Goal: Task Accomplishment & Management: Manage account settings

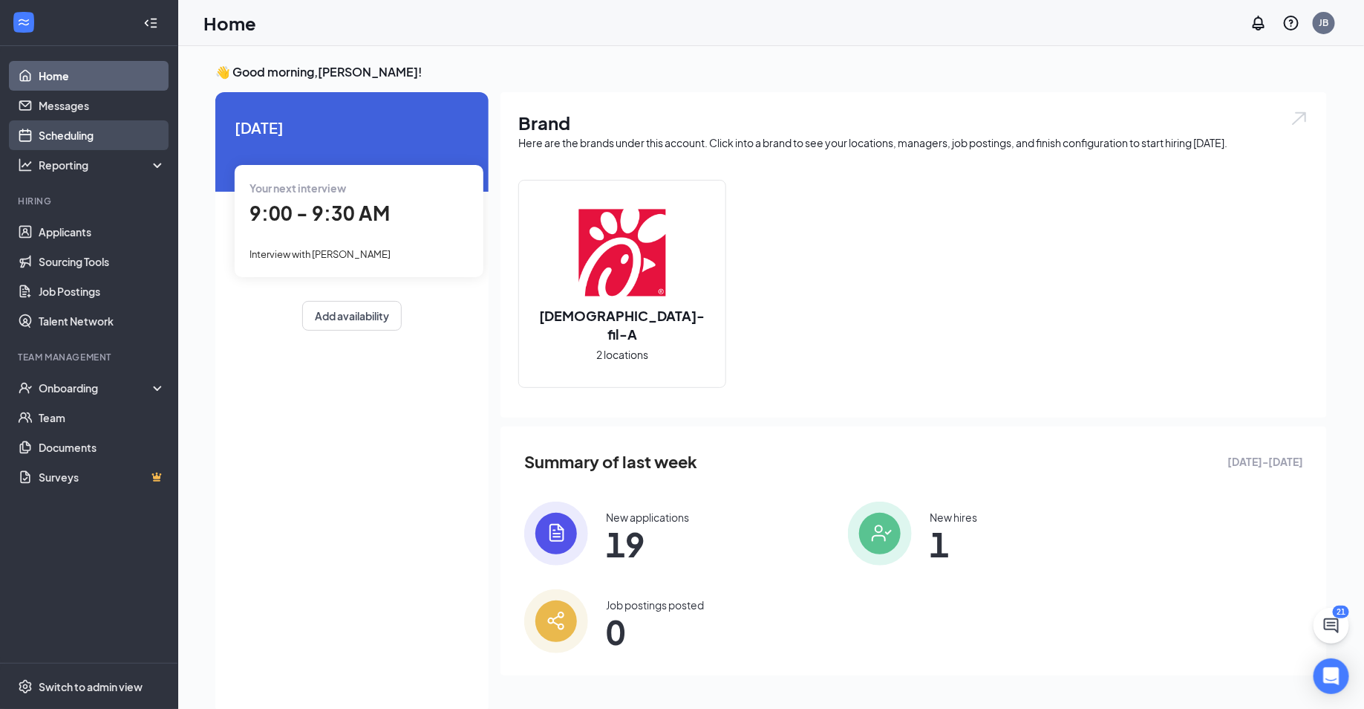
click at [97, 138] on link "Scheduling" at bounding box center [102, 135] width 127 height 30
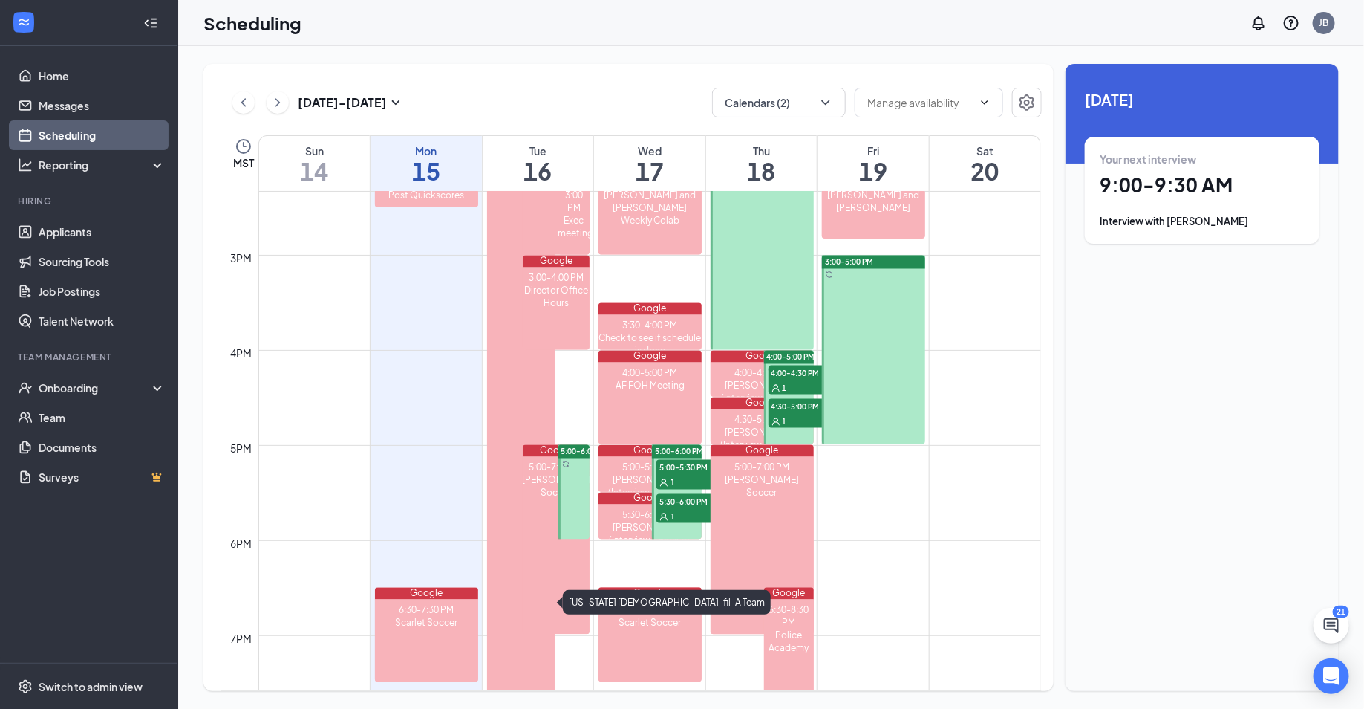
scroll to position [1365, 0]
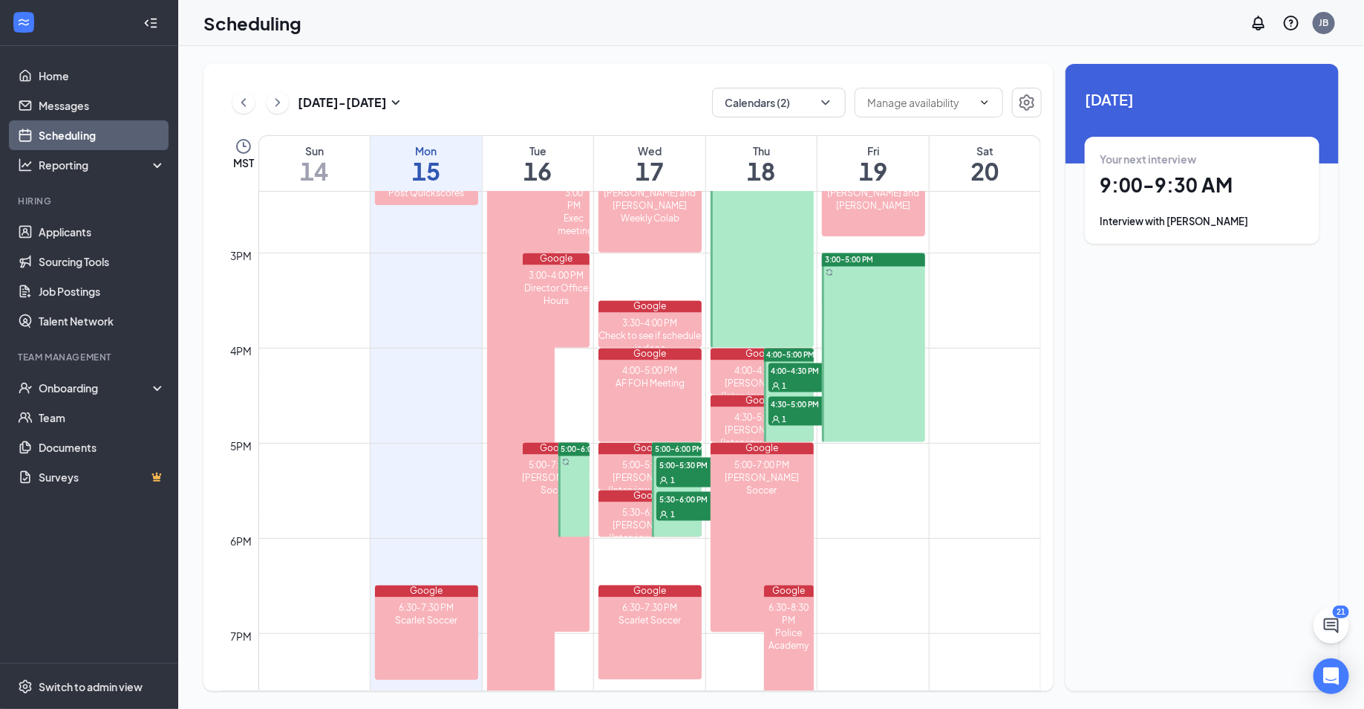
click at [688, 472] on div "1" at bounding box center [694, 479] width 74 height 15
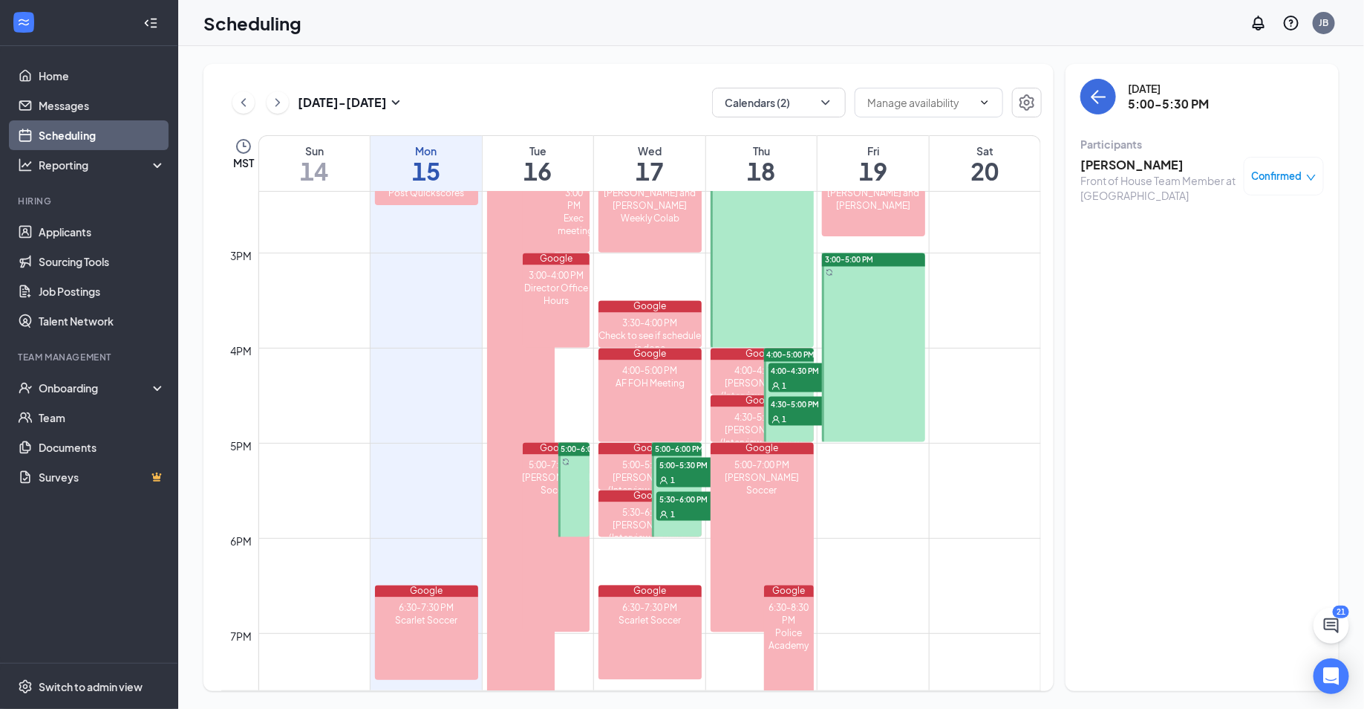
click at [689, 500] on span "5:30-6:00 PM" at bounding box center [694, 499] width 74 height 15
click at [805, 397] on span "4:30-5:00 PM" at bounding box center [806, 404] width 74 height 15
click at [804, 378] on div "1" at bounding box center [806, 385] width 74 height 15
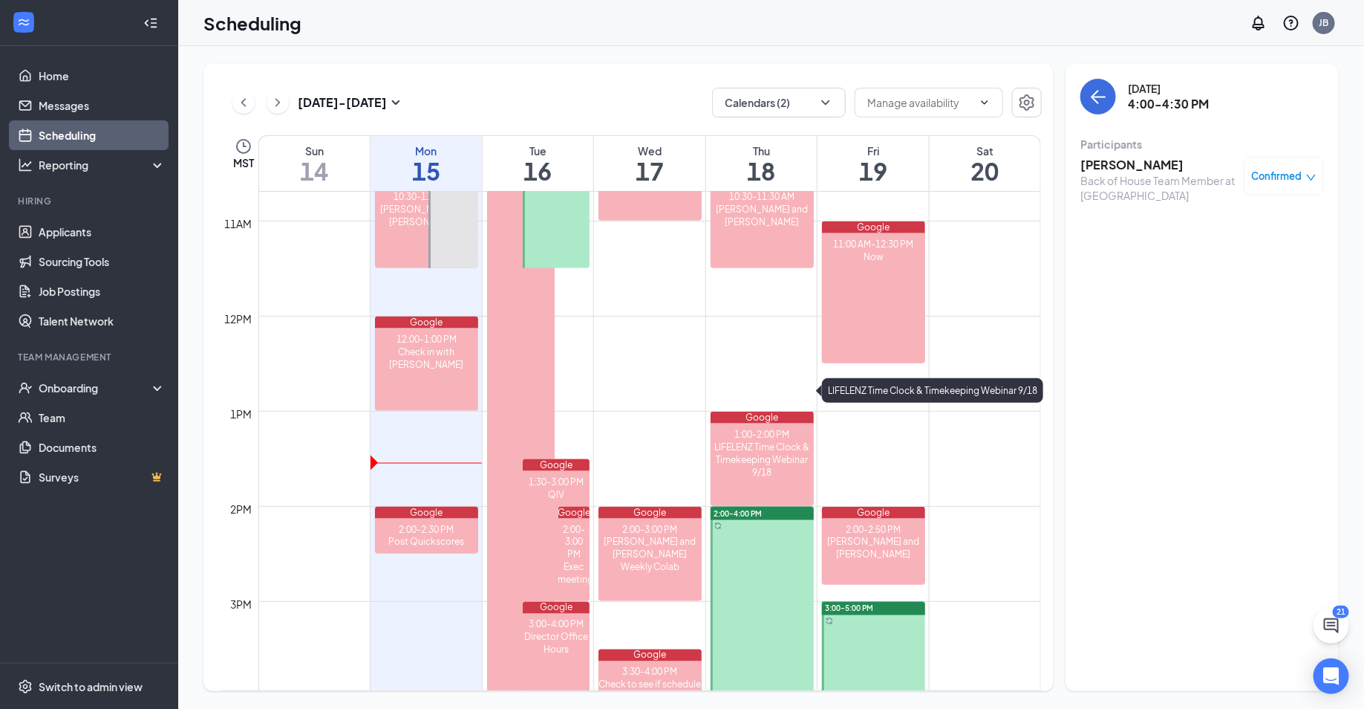
scroll to position [1782, 0]
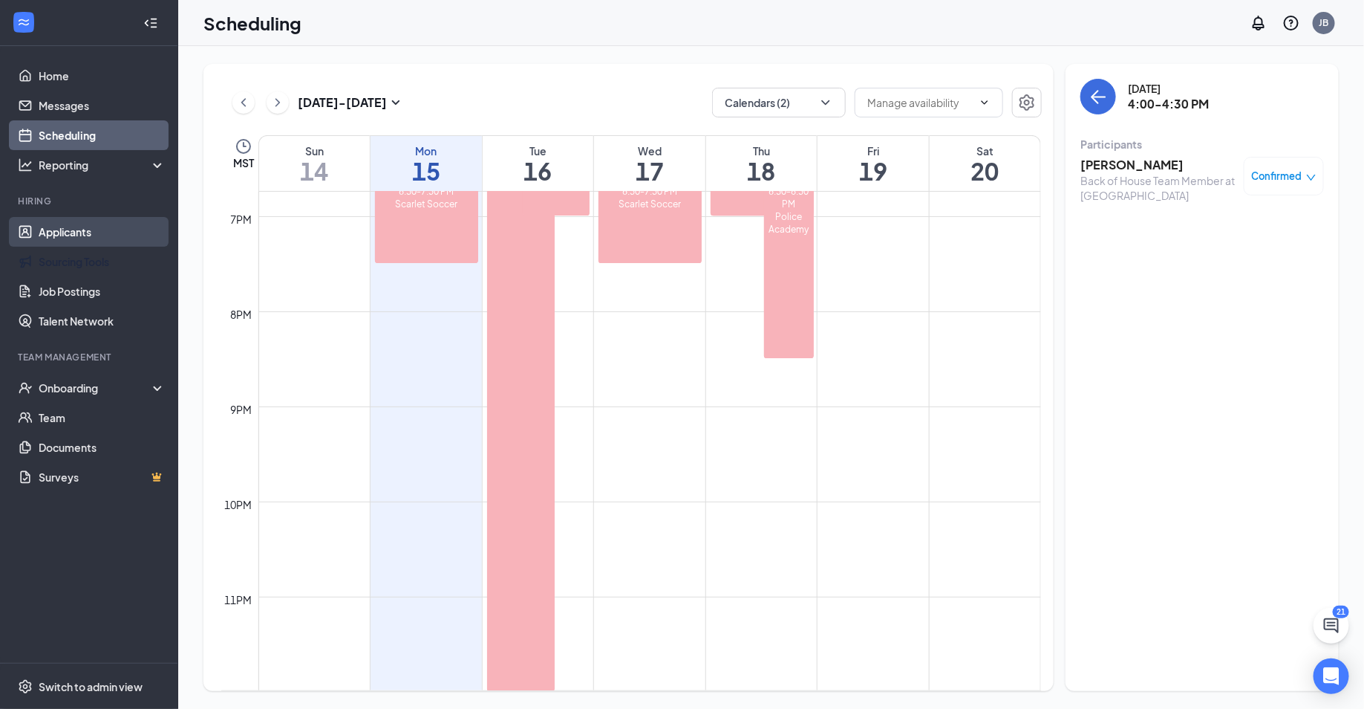
click at [71, 243] on link "Applicants" at bounding box center [102, 232] width 127 height 30
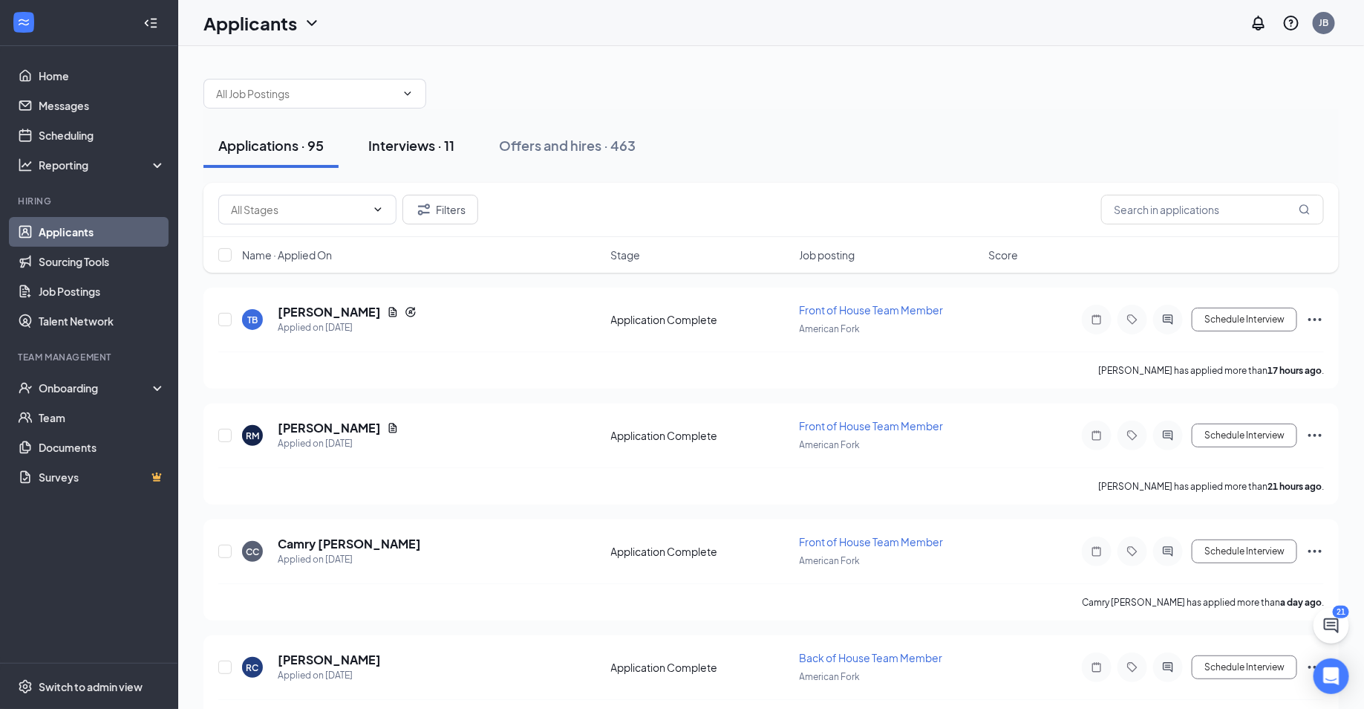
click at [391, 151] on div "Interviews · 11" at bounding box center [411, 145] width 86 height 19
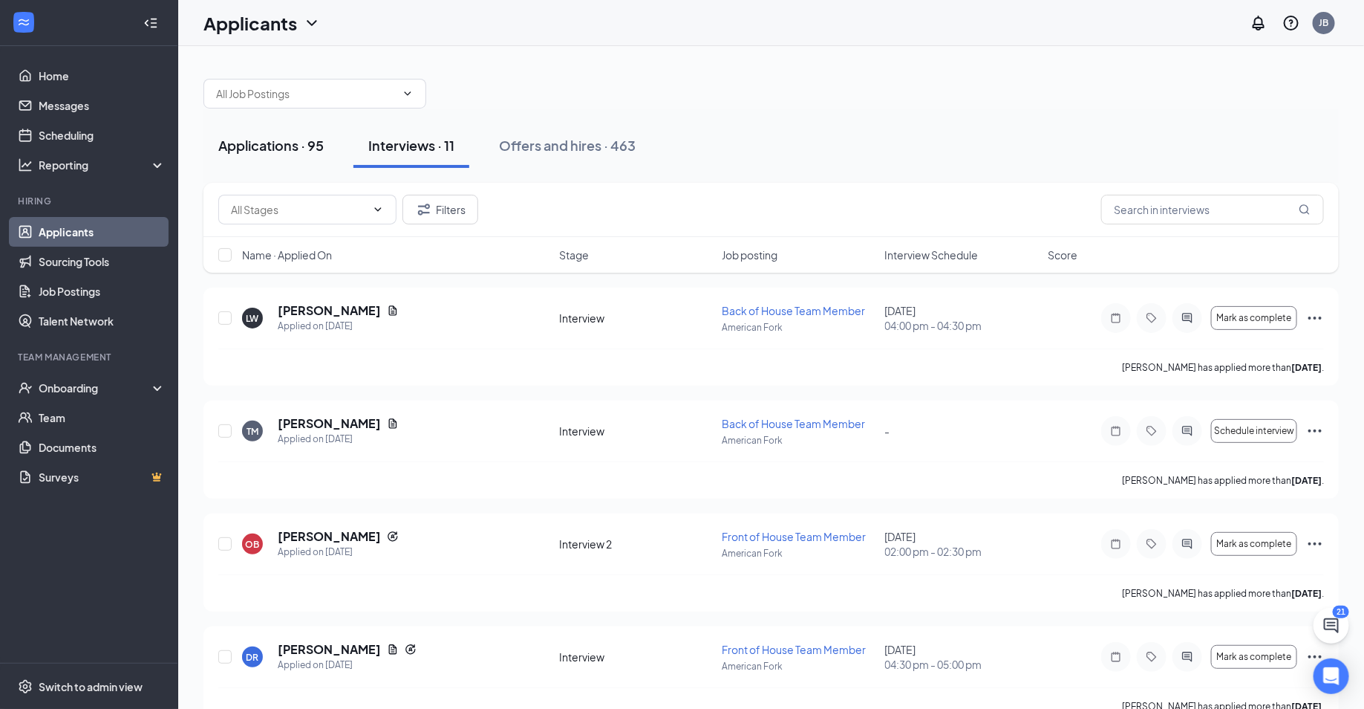
click at [269, 144] on div "Applications · 95" at bounding box center [270, 145] width 105 height 19
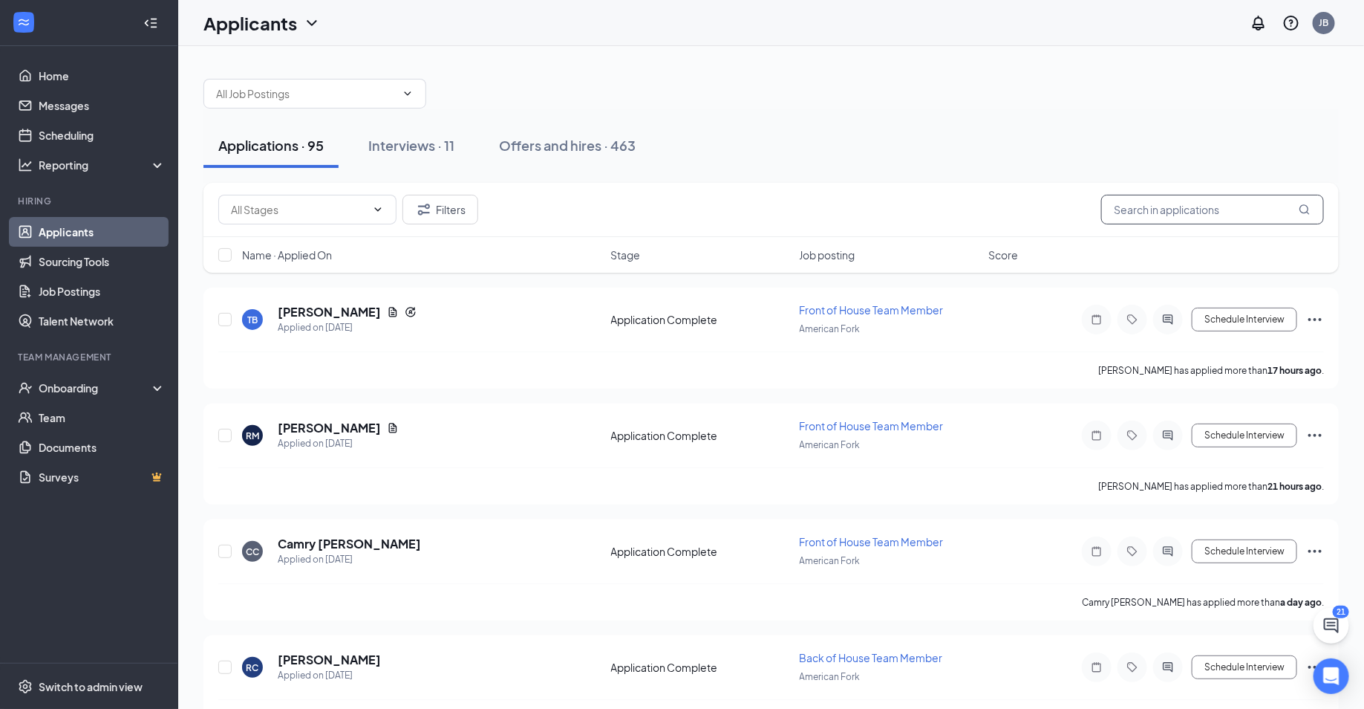
click at [1183, 213] on input "text" at bounding box center [1213, 210] width 223 height 30
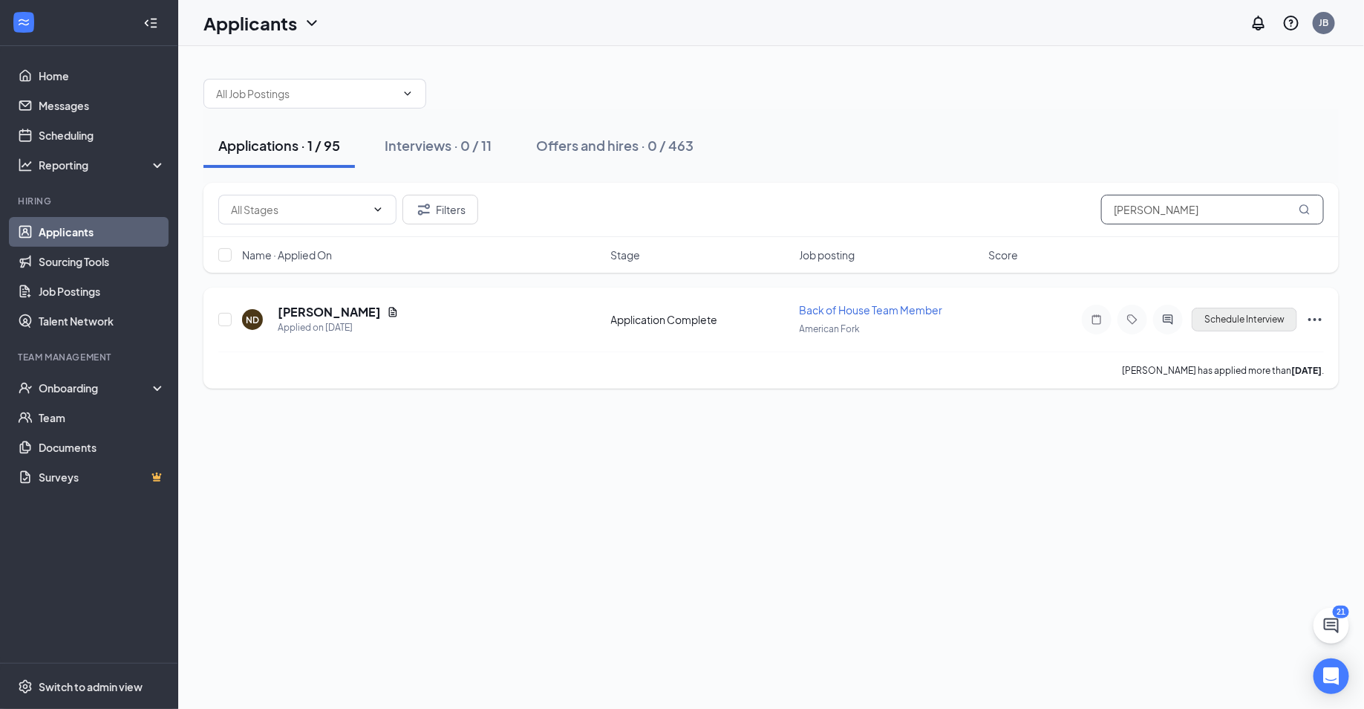
type input "[PERSON_NAME]"
click at [1255, 321] on button "Schedule Interview" at bounding box center [1244, 320] width 105 height 24
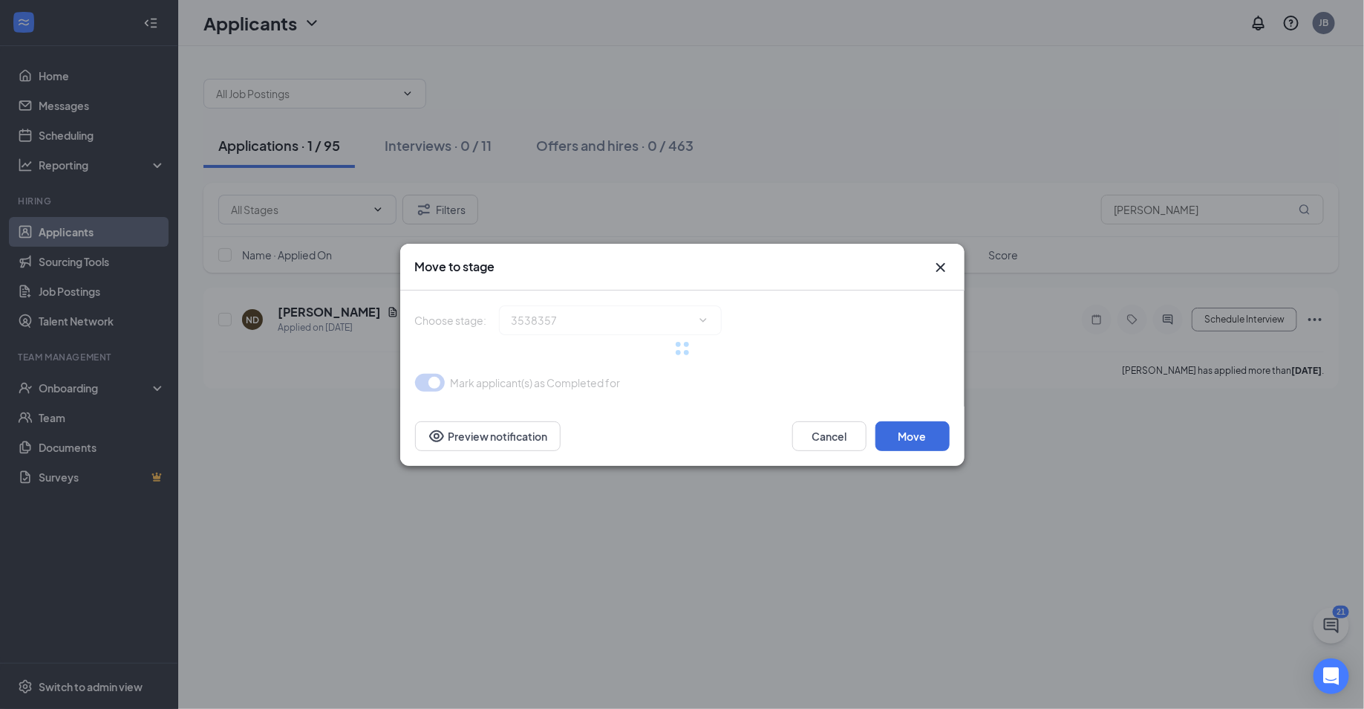
type input "Applicant Pool (next stage)"
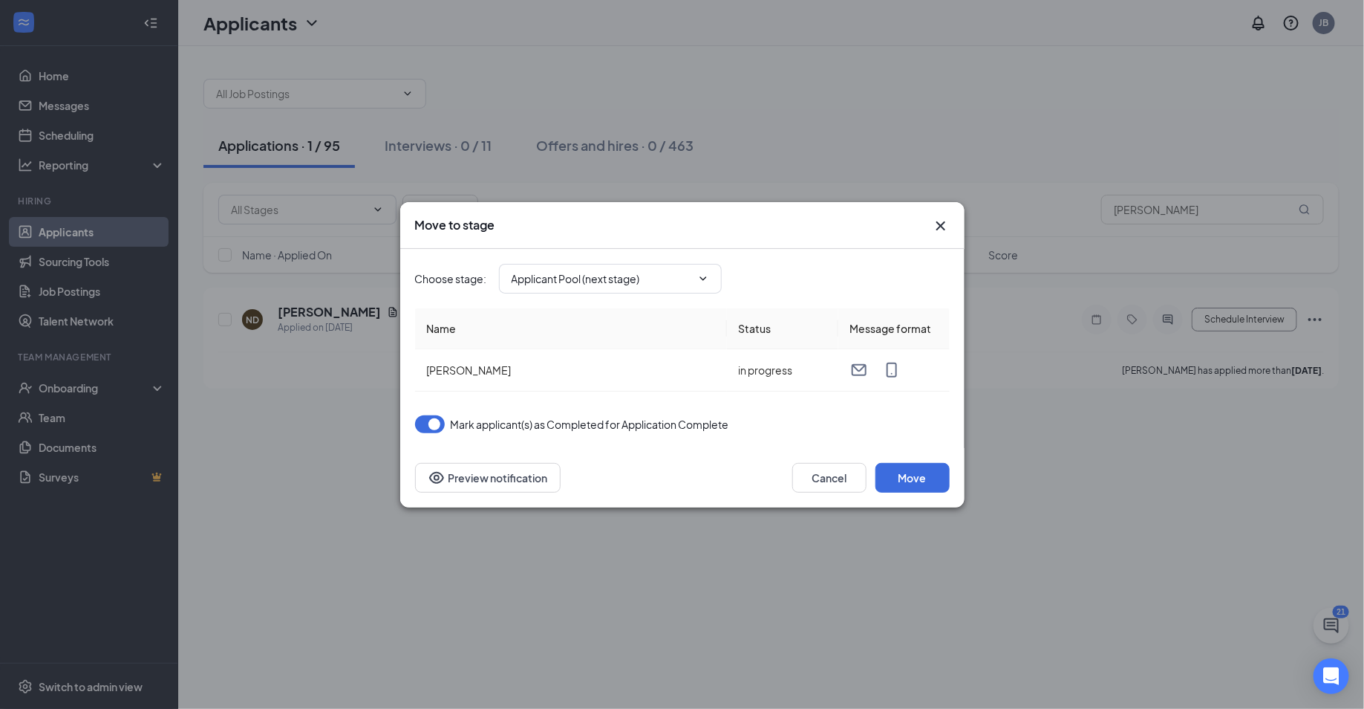
click at [940, 227] on icon "Cross" at bounding box center [940, 225] width 9 height 9
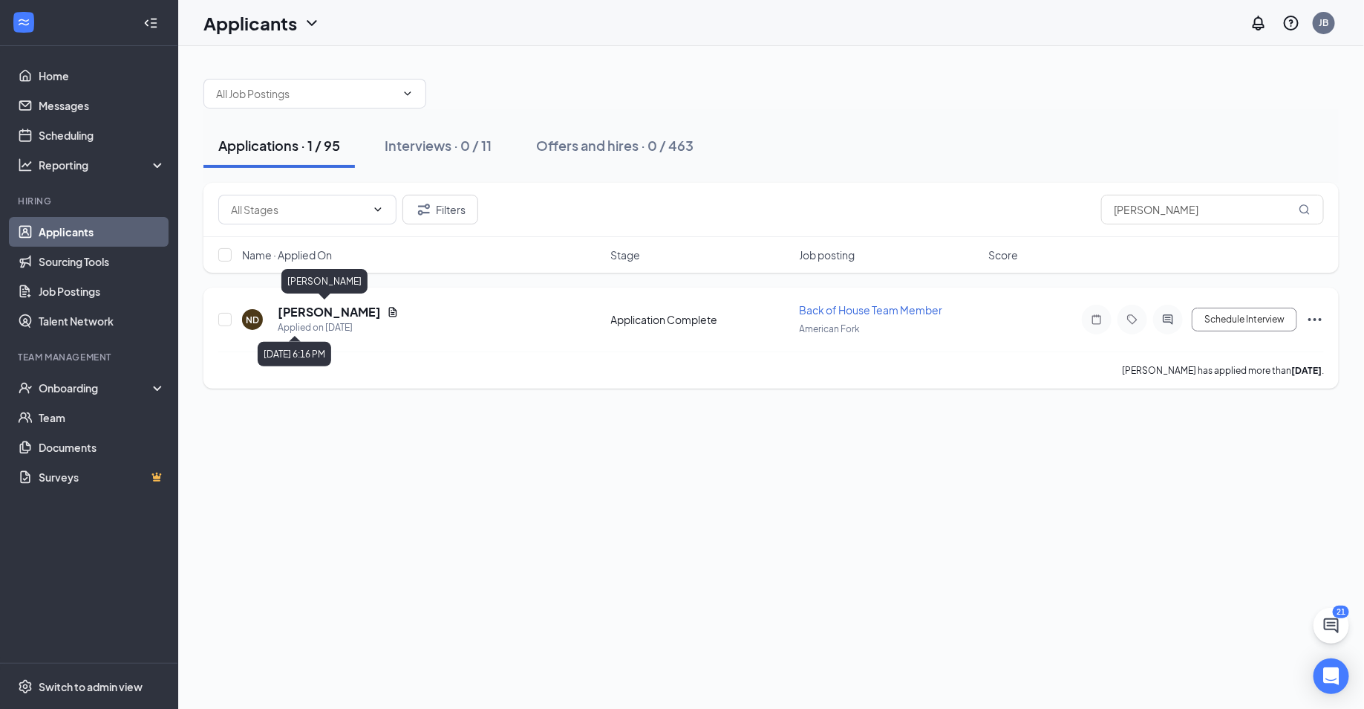
click at [322, 313] on h5 "[PERSON_NAME]" at bounding box center [329, 312] width 103 height 16
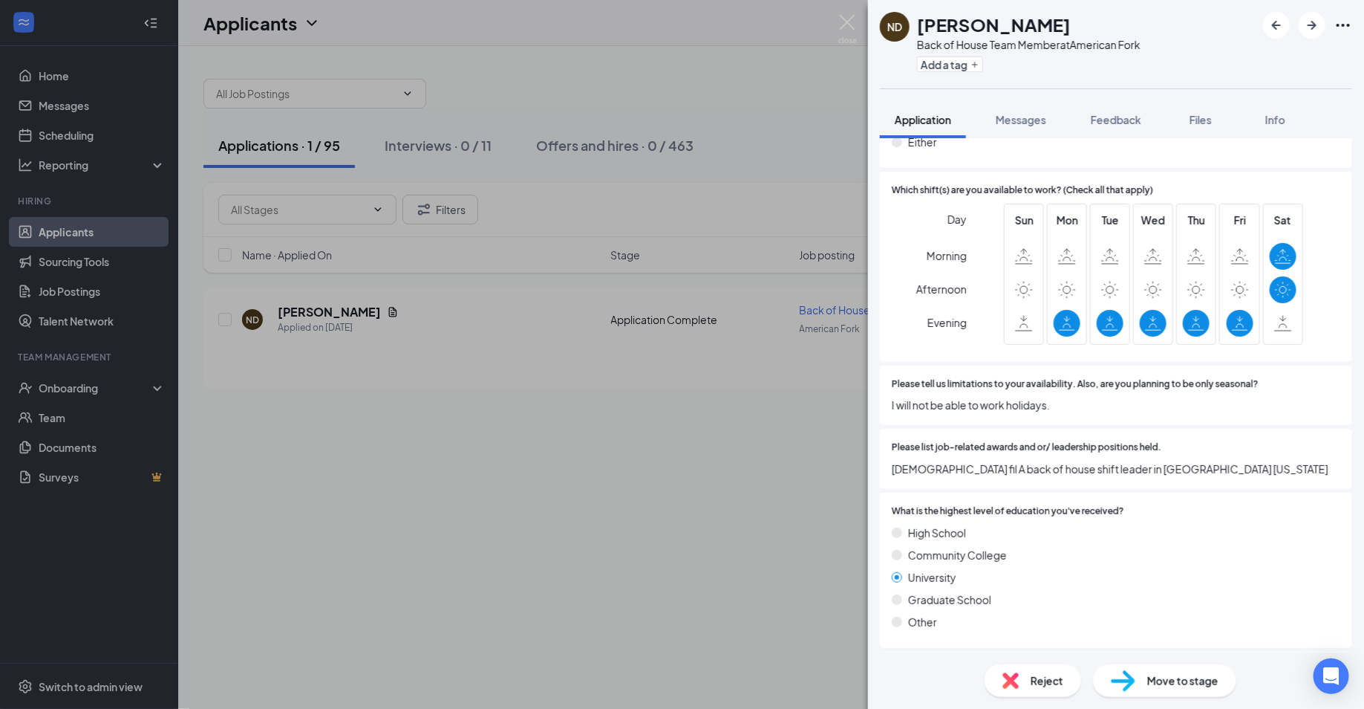
scroll to position [433, 0]
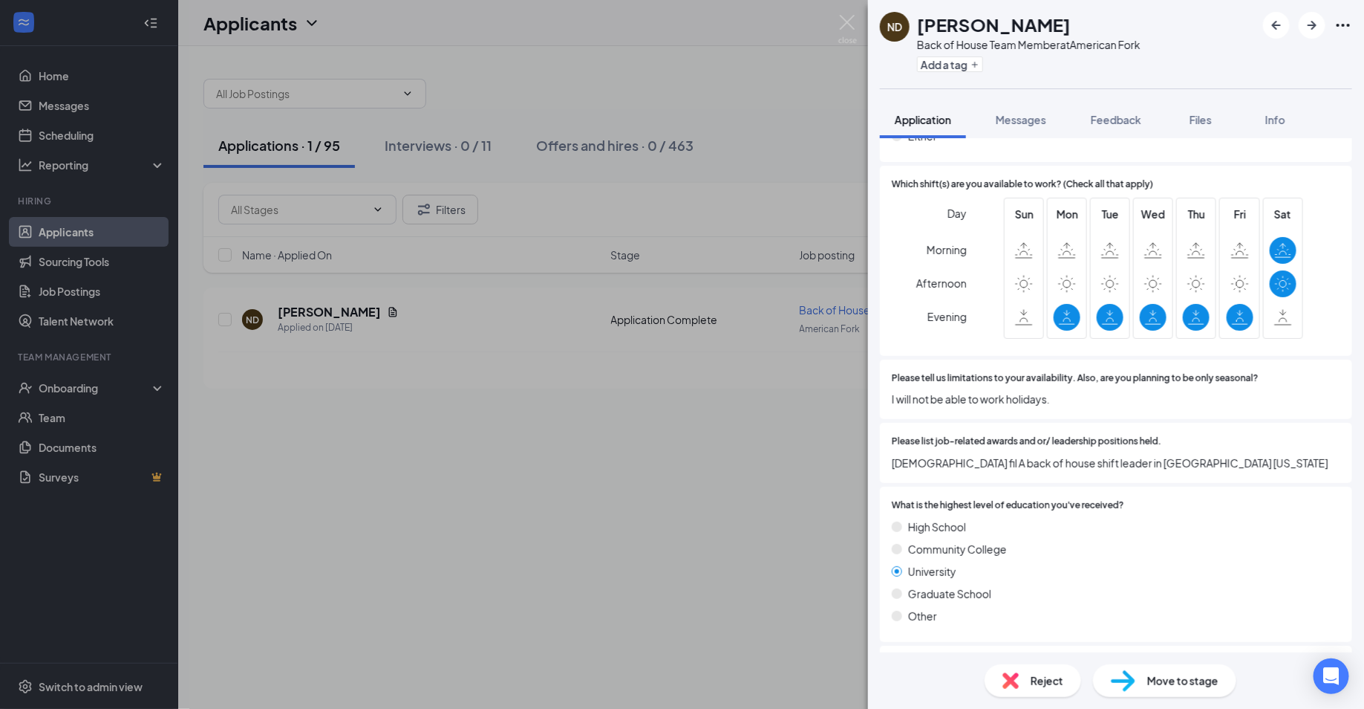
click at [721, 348] on div "ND [PERSON_NAME] Back of House Team Member at American Fork Add a tag Applicati…" at bounding box center [682, 354] width 1364 height 709
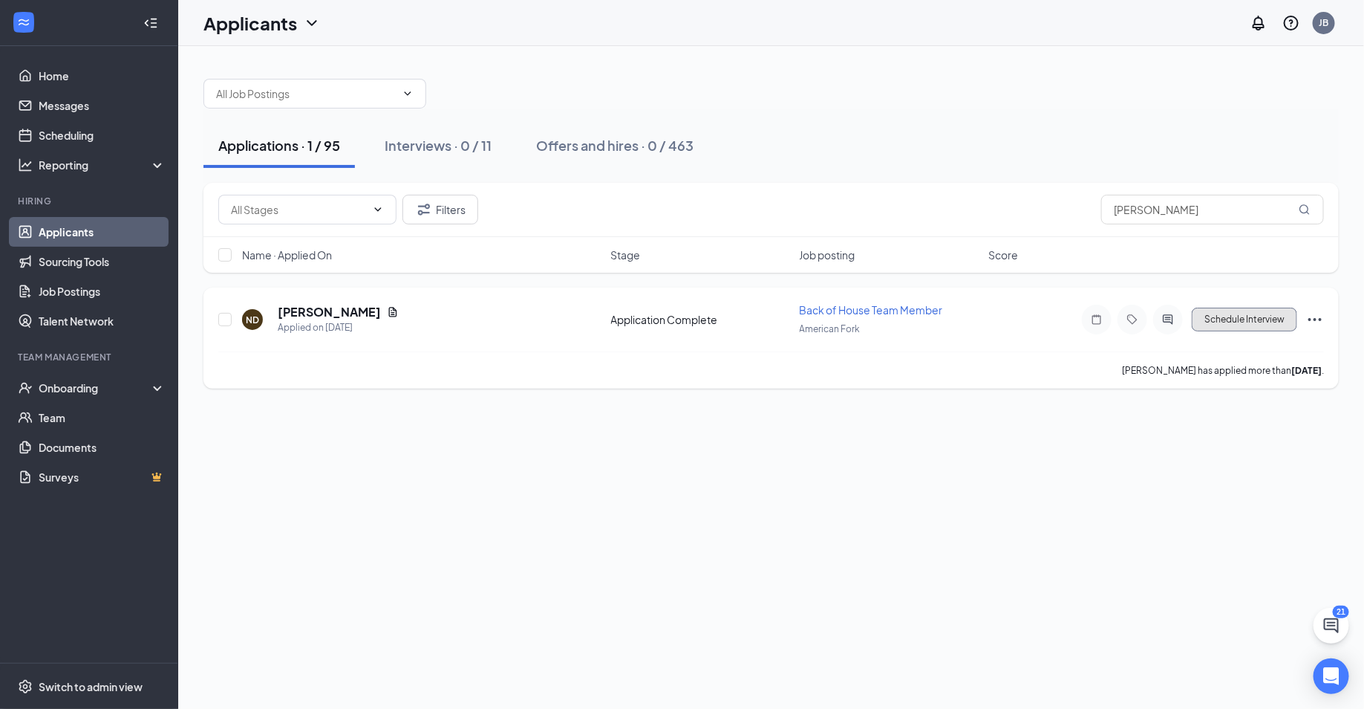
click at [1259, 317] on button "Schedule Interview" at bounding box center [1244, 320] width 105 height 24
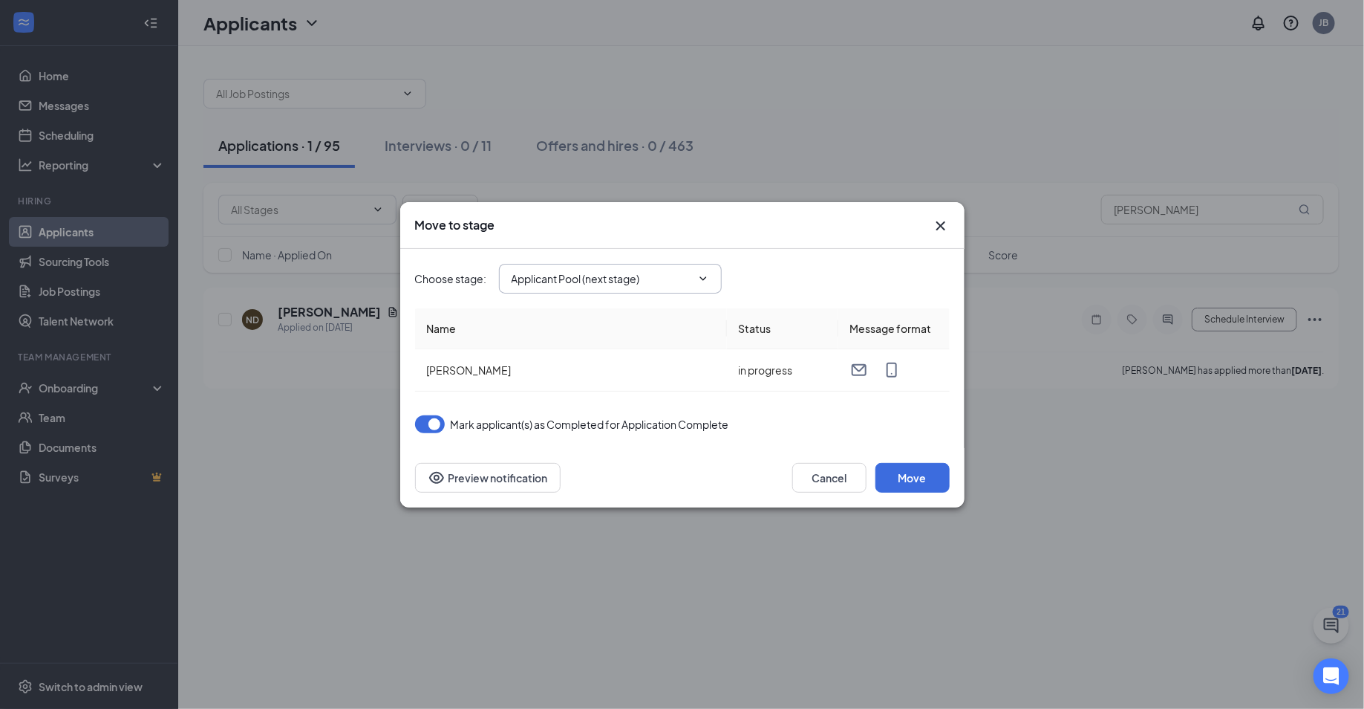
click at [685, 284] on input "Applicant Pool (next stage)" at bounding box center [602, 278] width 180 height 16
click at [558, 314] on div "Interview" at bounding box center [535, 306] width 45 height 16
type input "Interview"
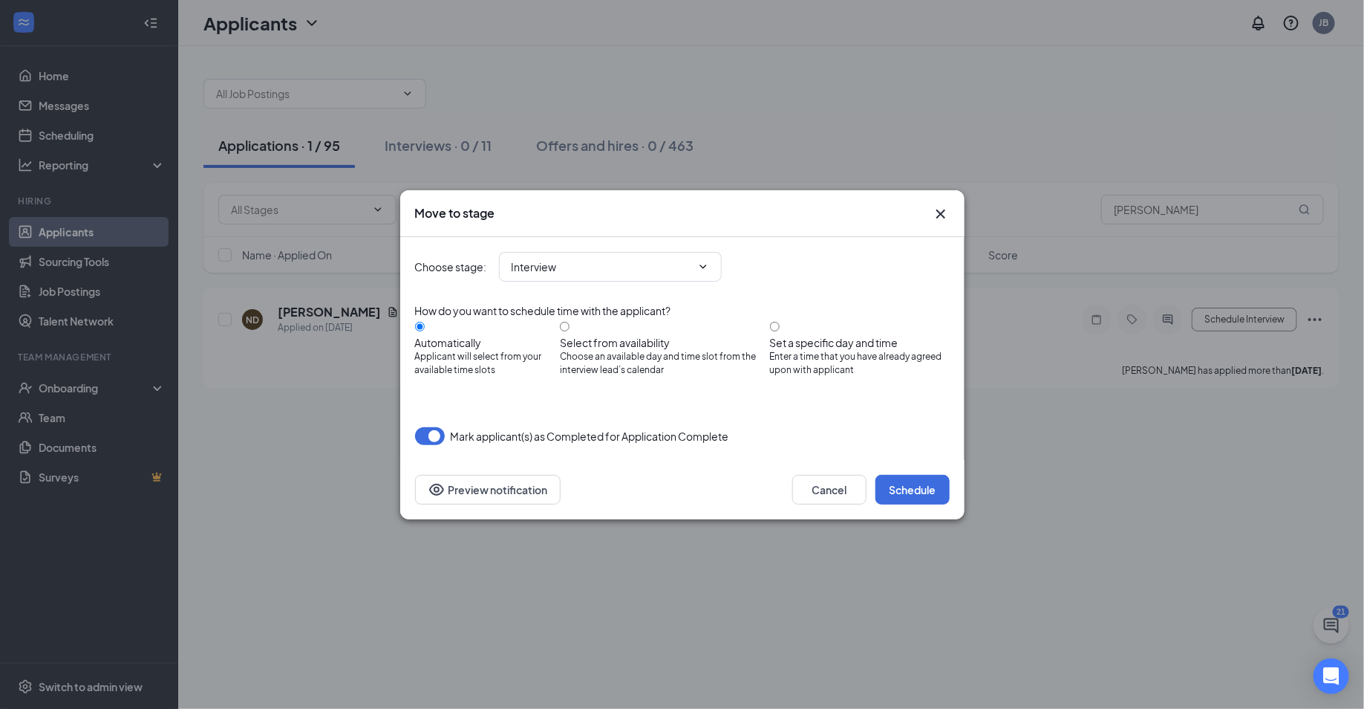
click at [908, 467] on div "Cancel Schedule Preview notification" at bounding box center [682, 489] width 565 height 59
click at [906, 487] on button "Schedule" at bounding box center [913, 490] width 74 height 30
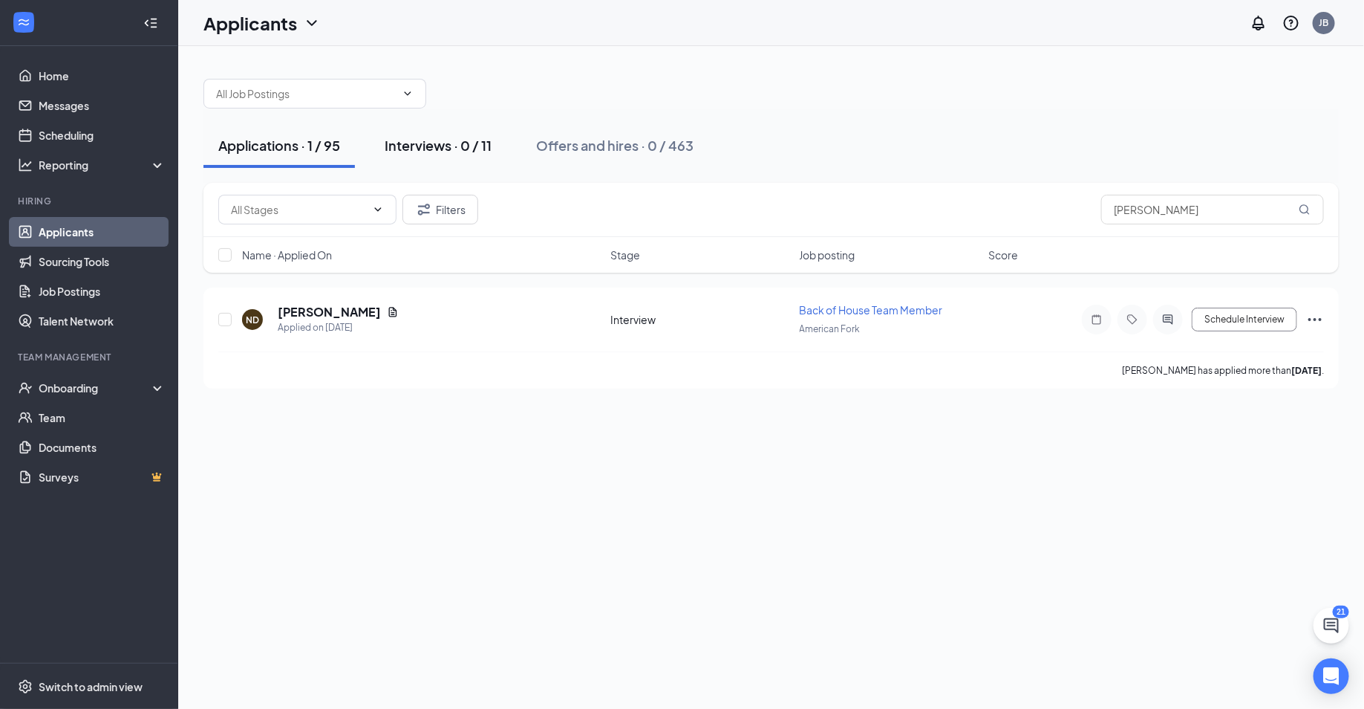
click at [453, 151] on div "Interviews · 0 / 11" at bounding box center [438, 145] width 107 height 19
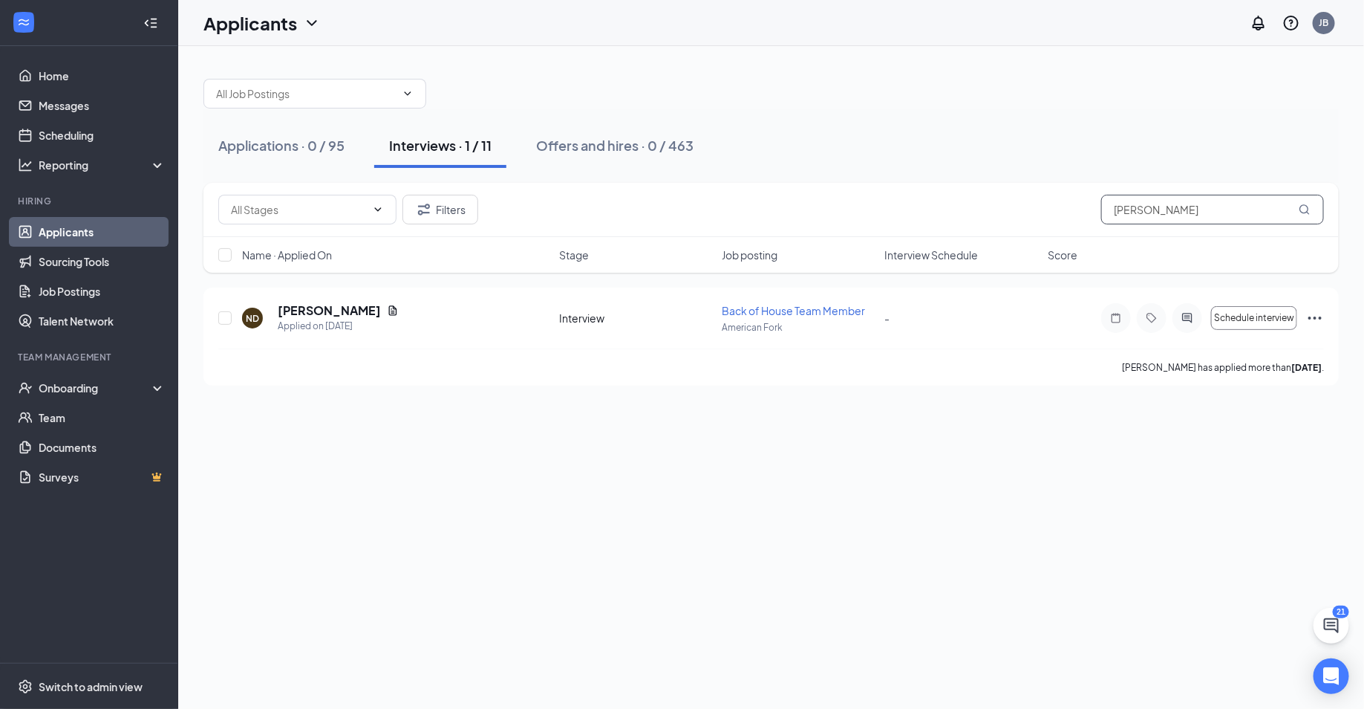
click at [1185, 208] on input "[PERSON_NAME]" at bounding box center [1213, 210] width 223 height 30
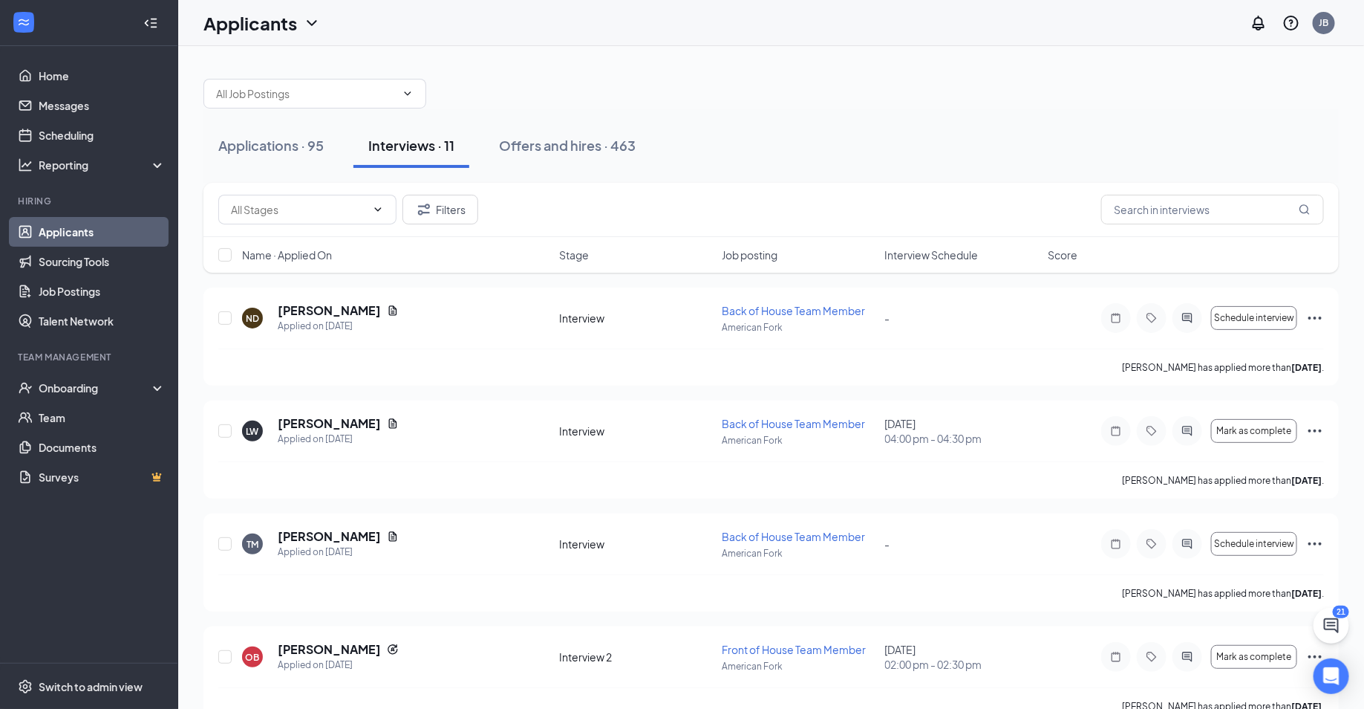
click at [1330, 637] on button at bounding box center [1332, 626] width 36 height 36
click at [1255, 692] on div "Chat 21" at bounding box center [1268, 658] width 27 height 100
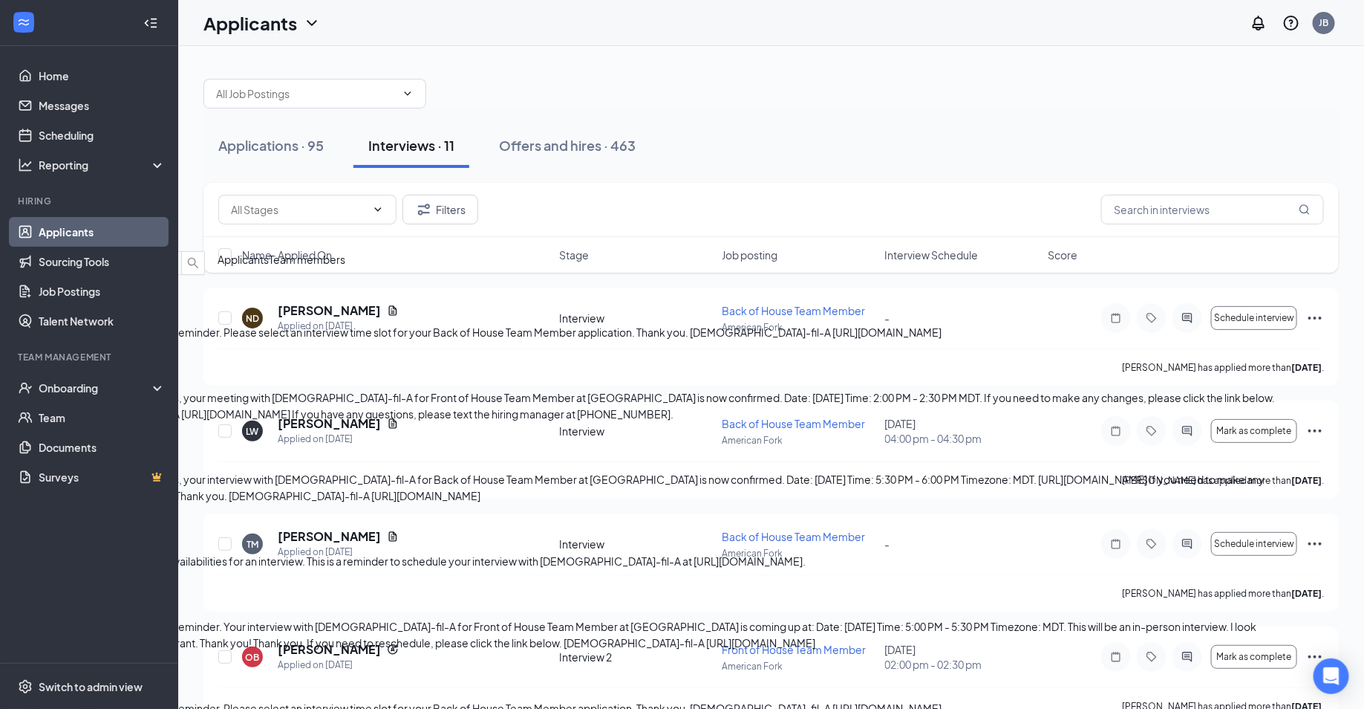
click at [1064, 192] on h3 "Chat" at bounding box center [641, 181] width 1283 height 19
